Goal: Find specific page/section: Find specific page/section

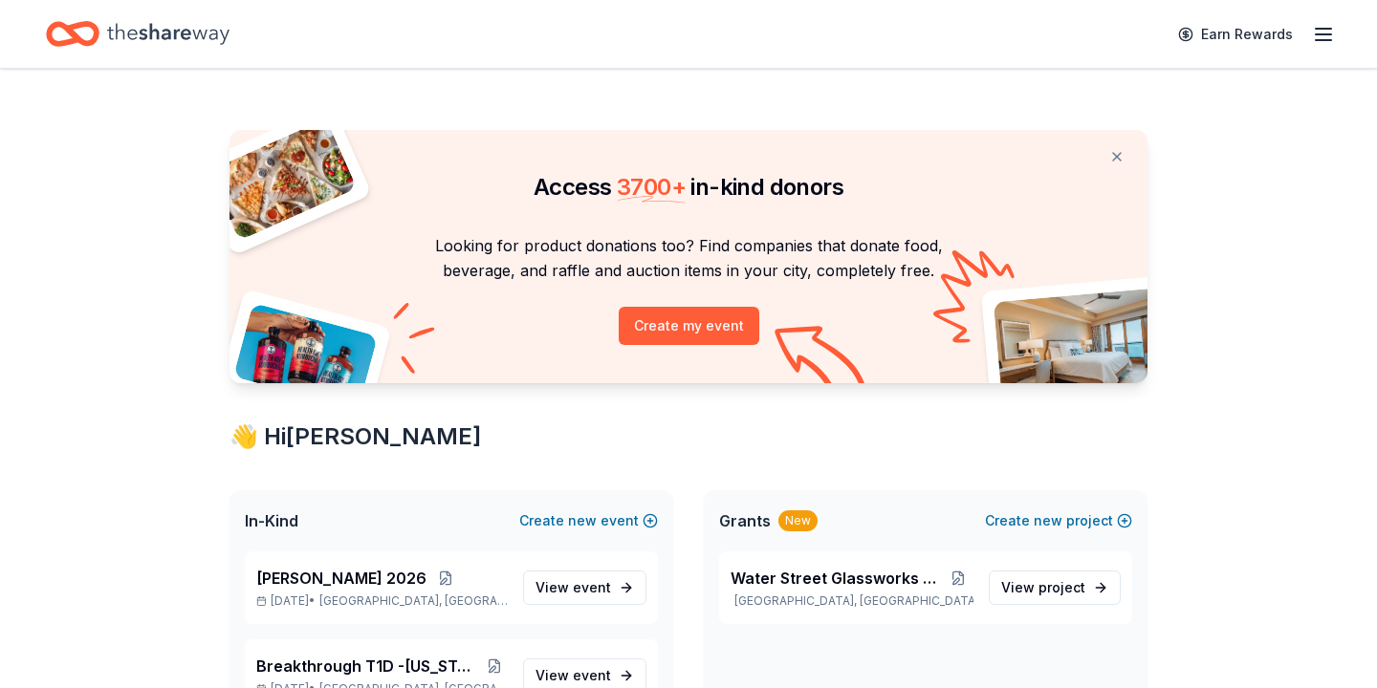
scroll to position [315, 0]
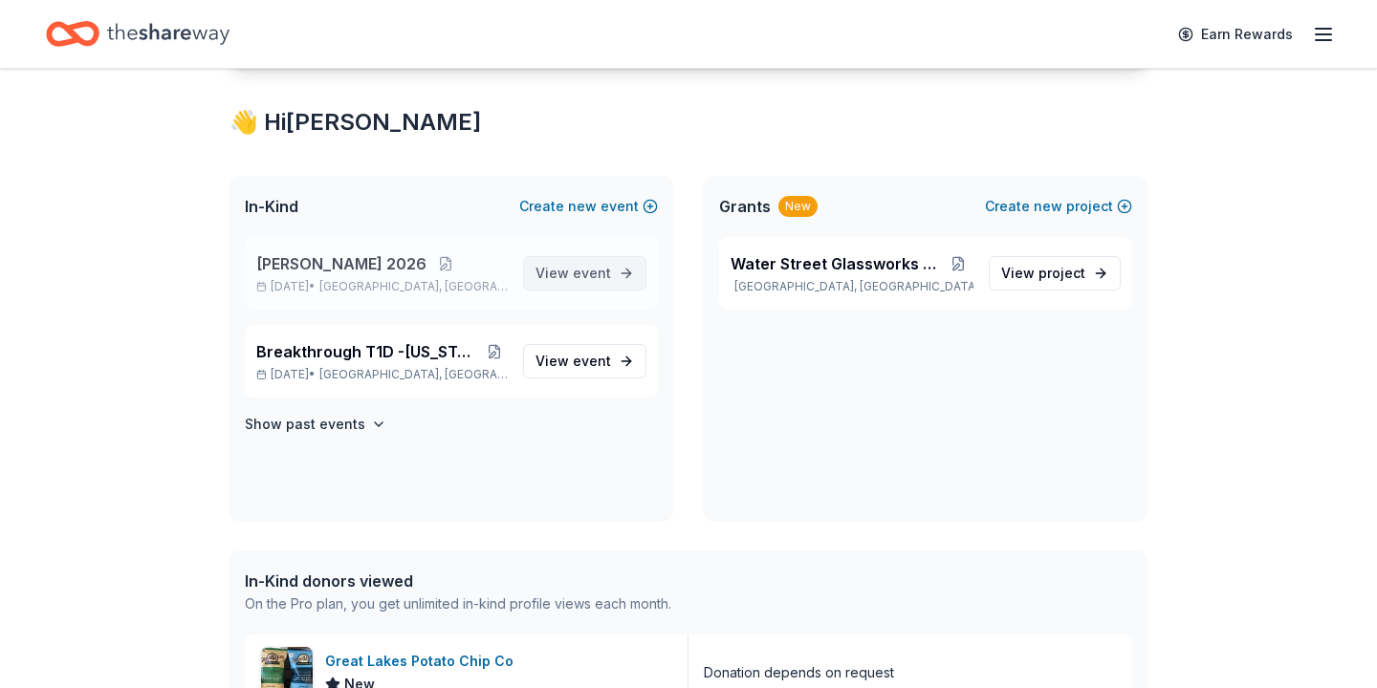
click at [563, 273] on span "View event" at bounding box center [573, 273] width 76 height 23
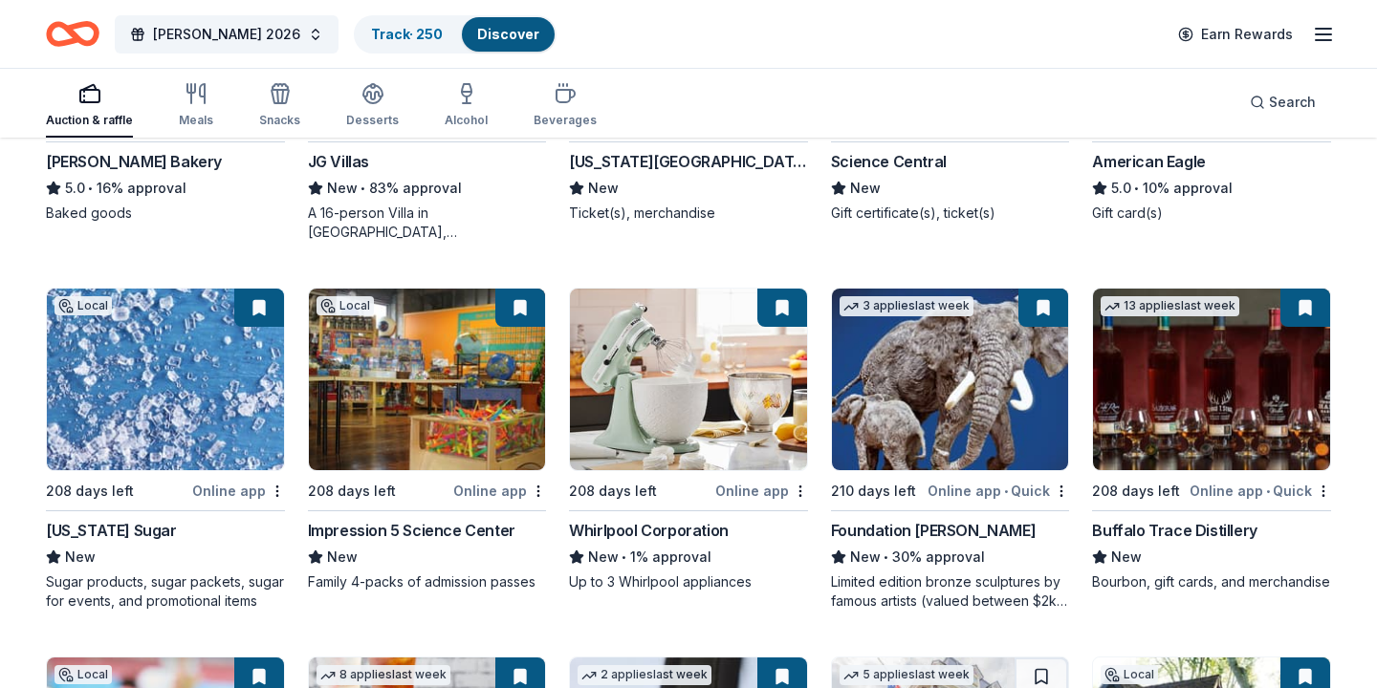
scroll to position [2676, 0]
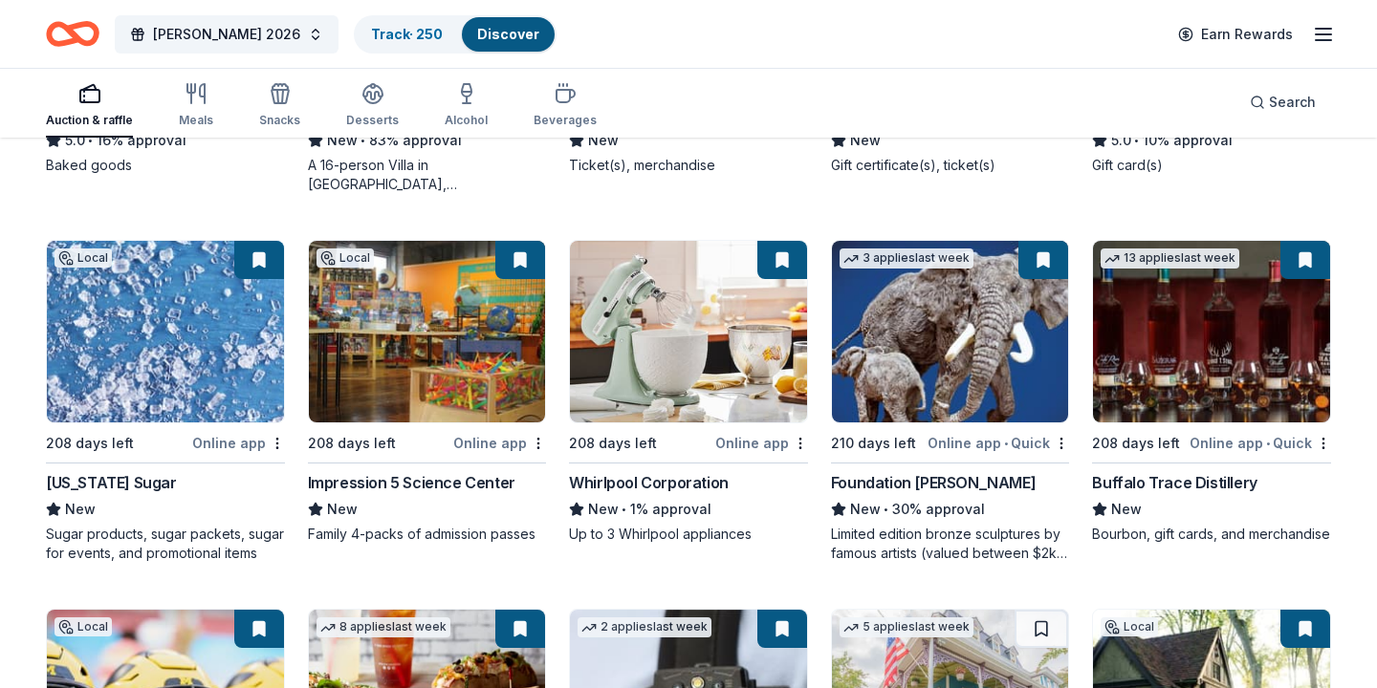
click at [696, 350] on img at bounding box center [688, 332] width 237 height 182
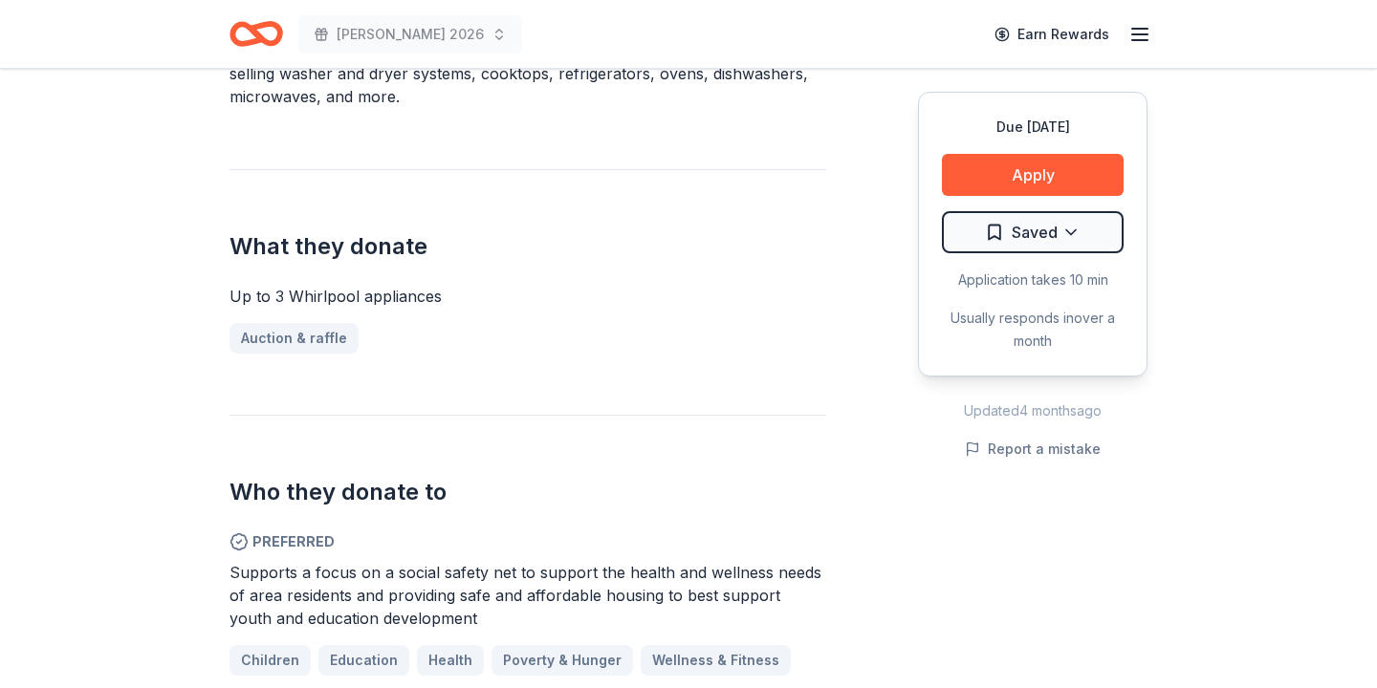
scroll to position [699, 0]
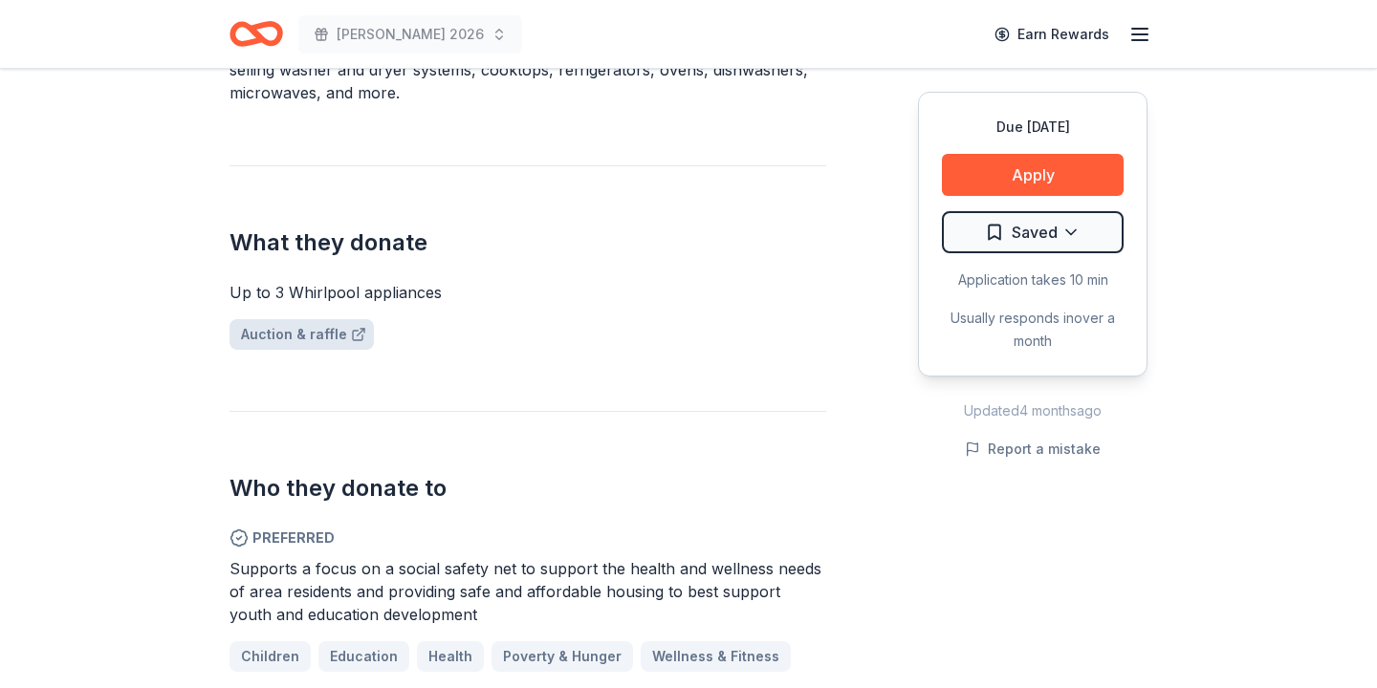
click at [324, 319] on link "Auction & raffle" at bounding box center [301, 334] width 144 height 31
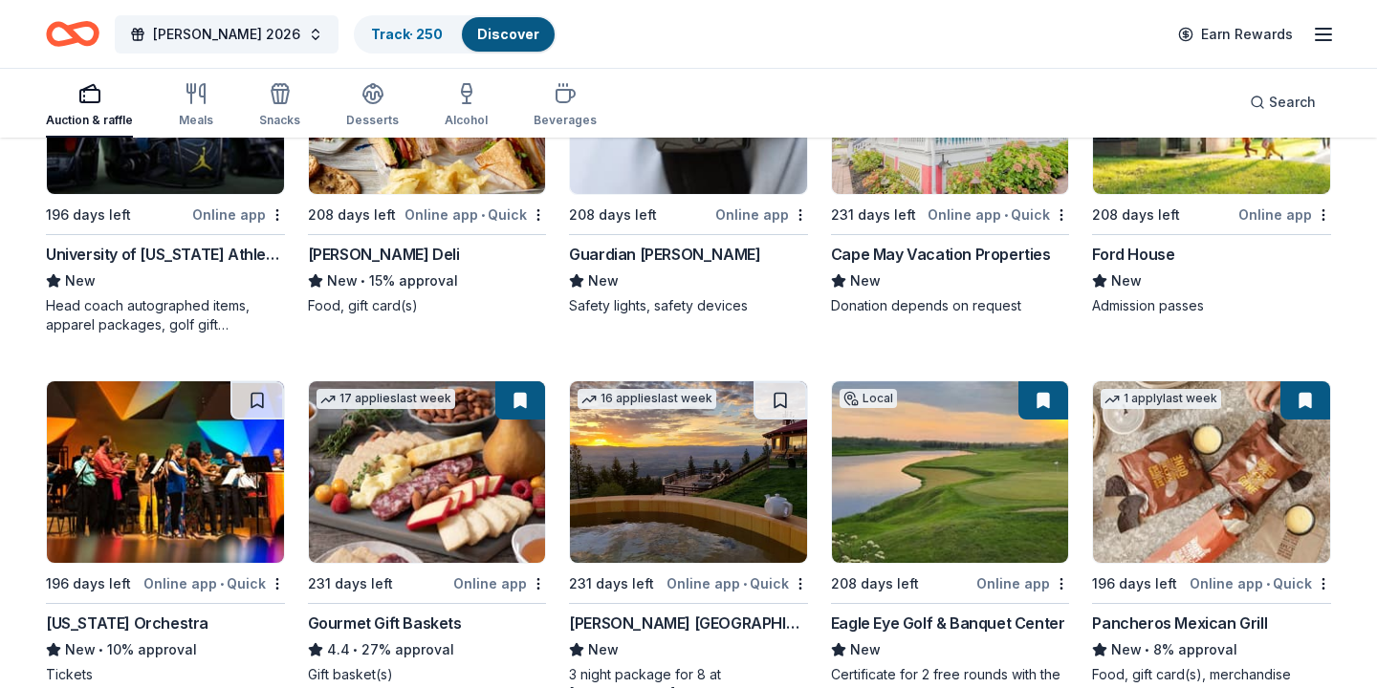
scroll to position [3277, 0]
